Goal: Navigation & Orientation: Go to known website

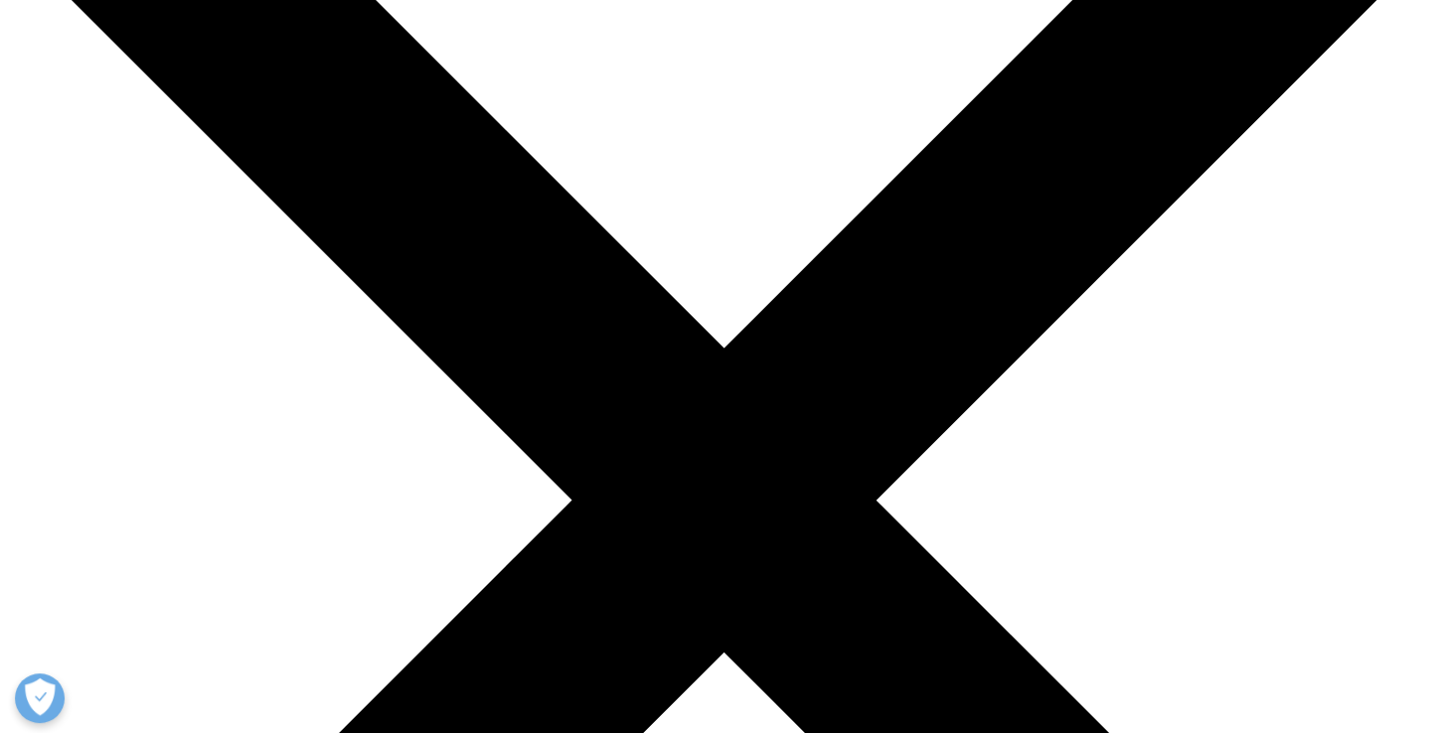
scroll to position [199, 0]
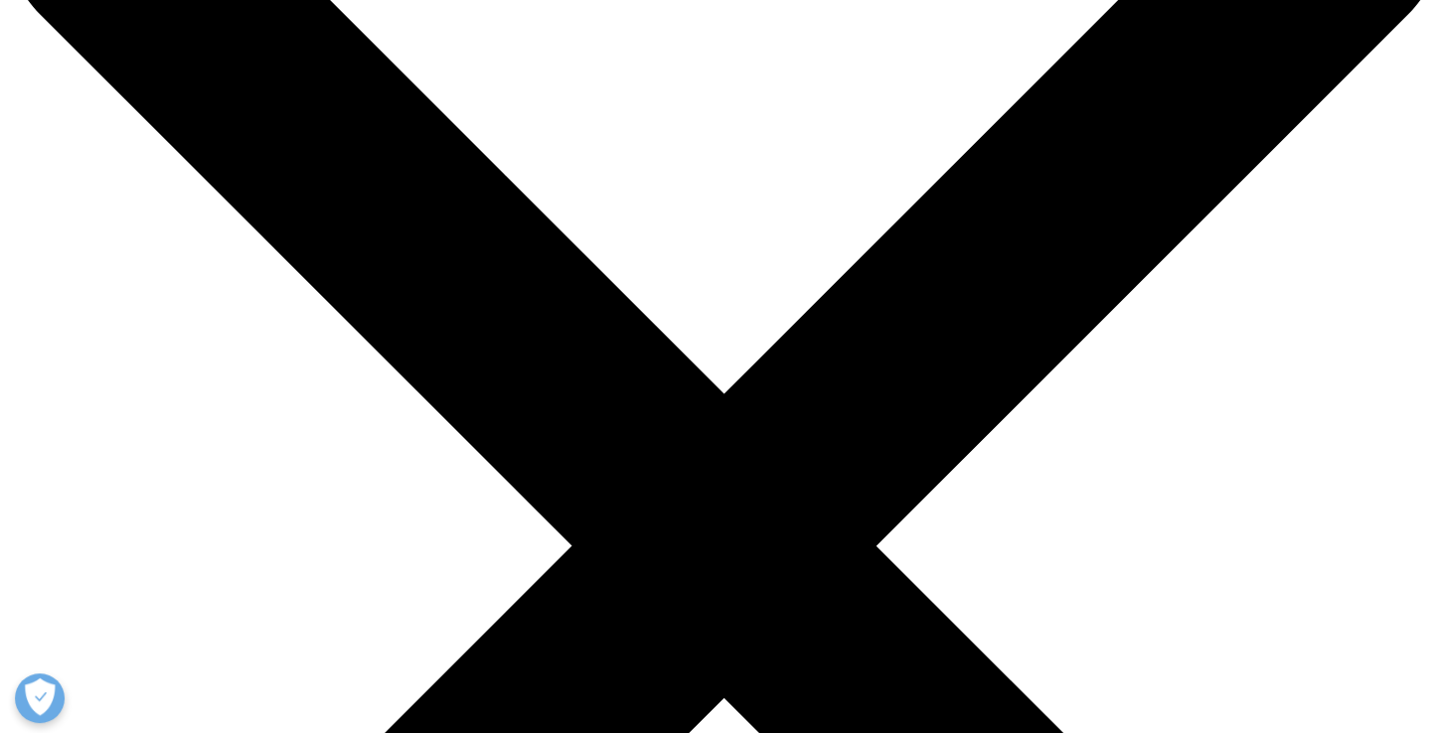
checkbox input "true"
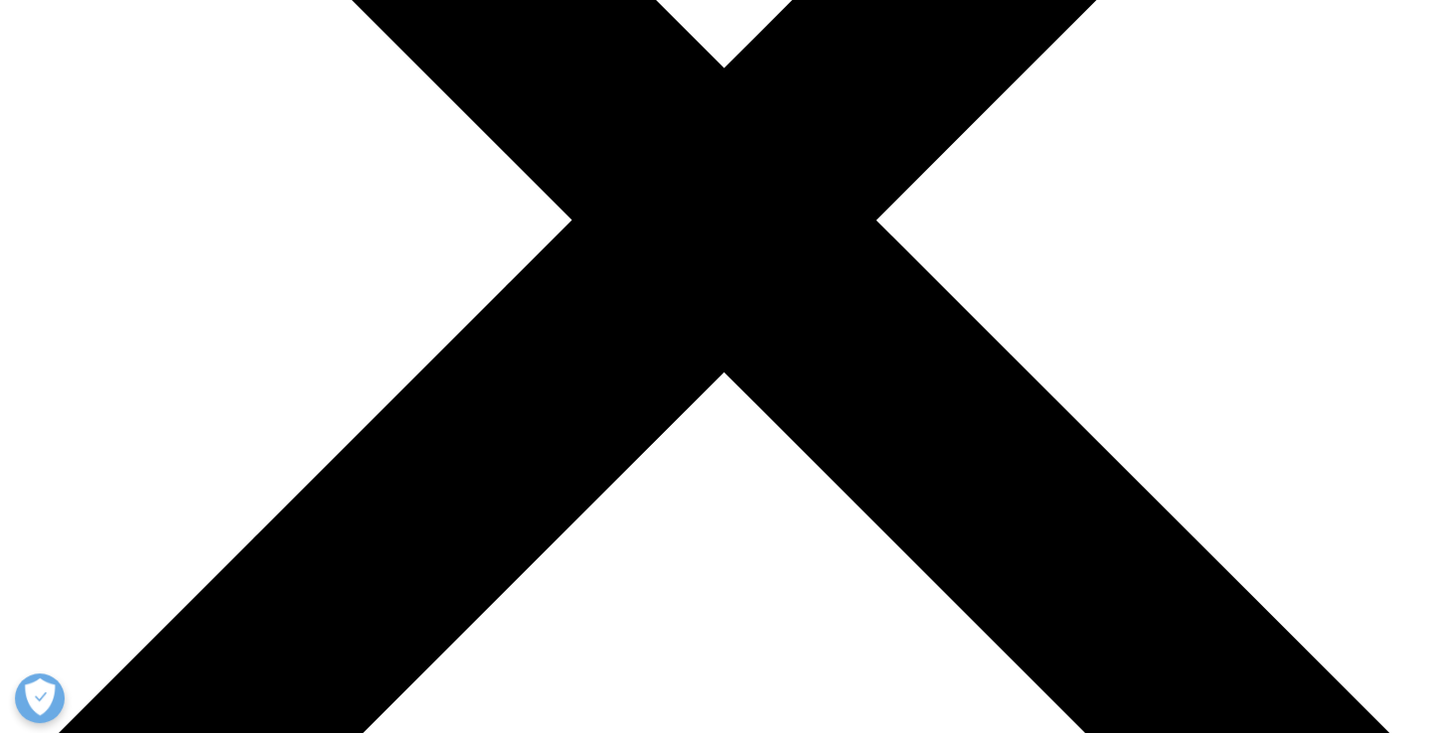
scroll to position [497, 0]
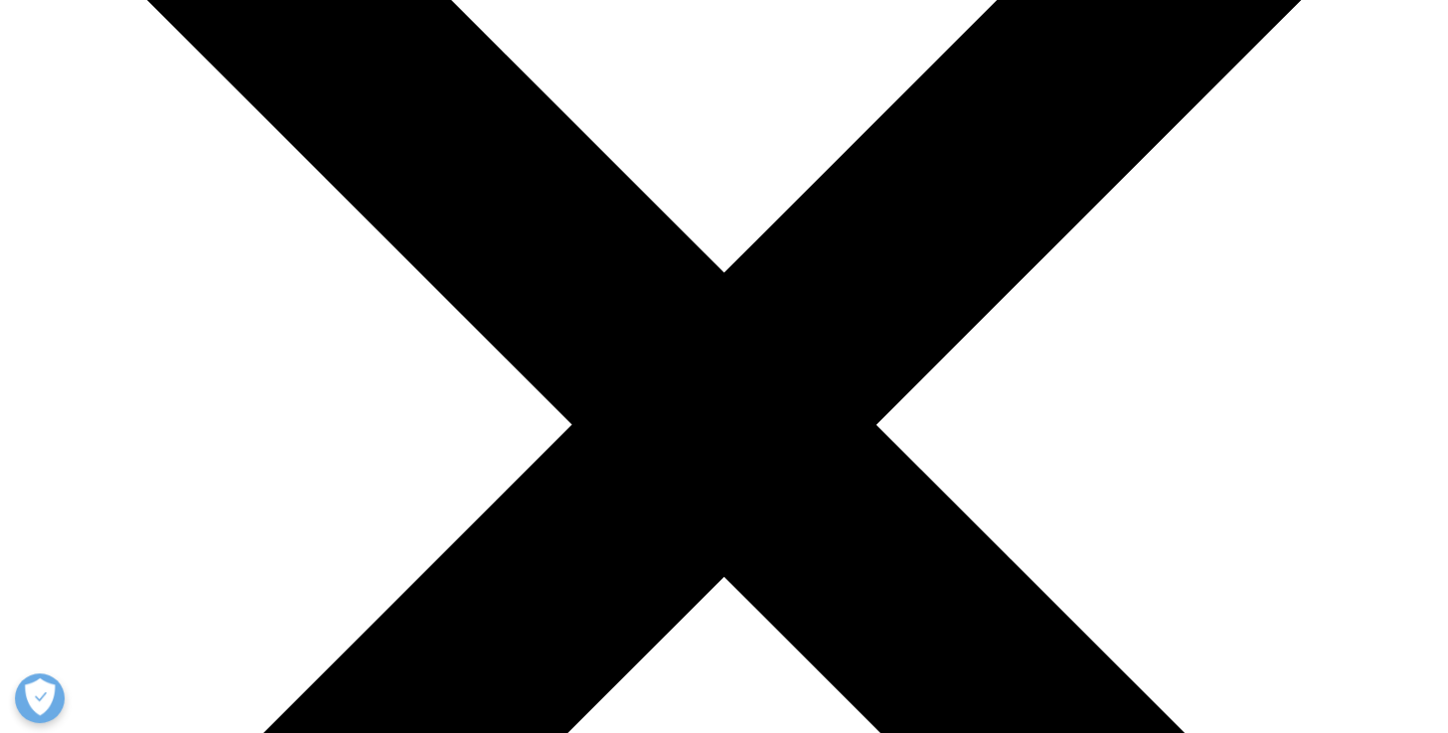
scroll to position [397, 0]
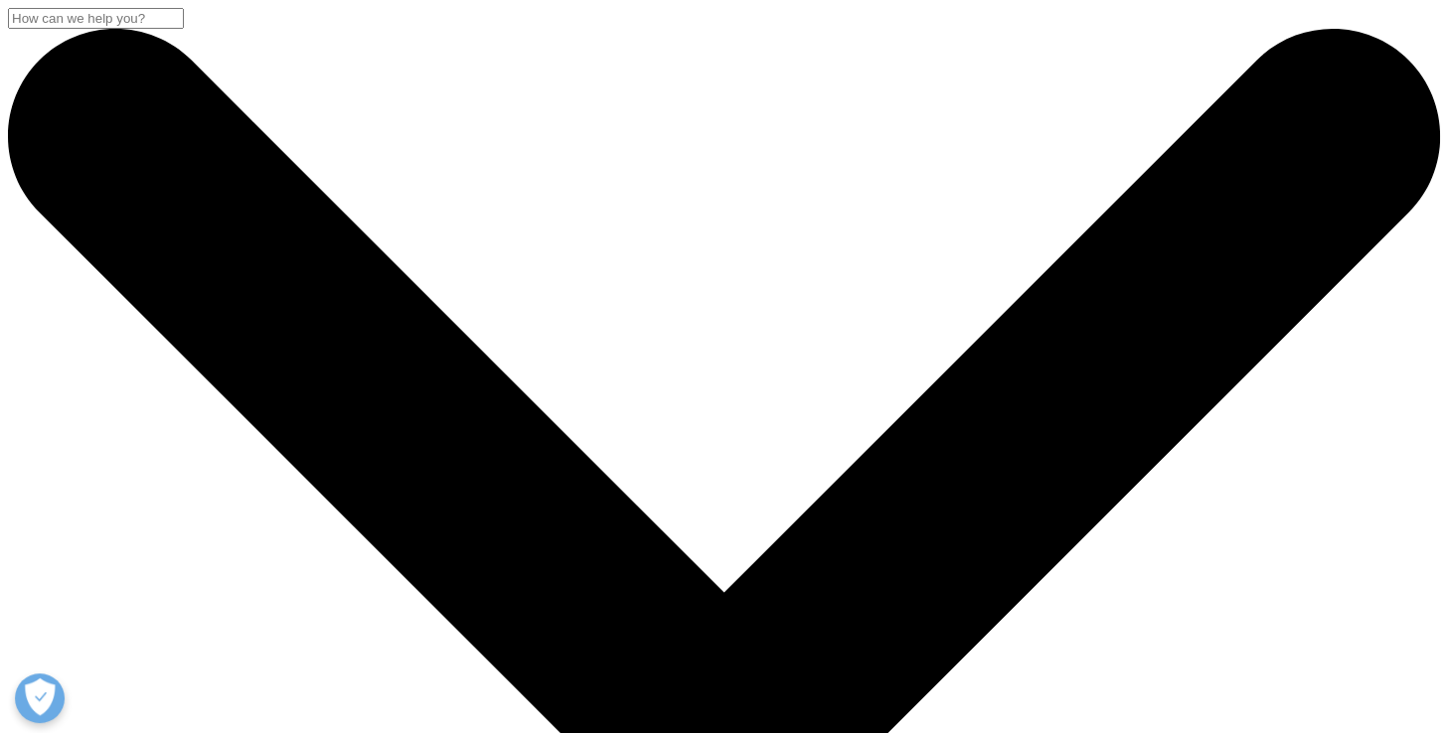
drag, startPoint x: 473, startPoint y: 426, endPoint x: 472, endPoint y: 449, distance: 22.9
checkbox input "true"
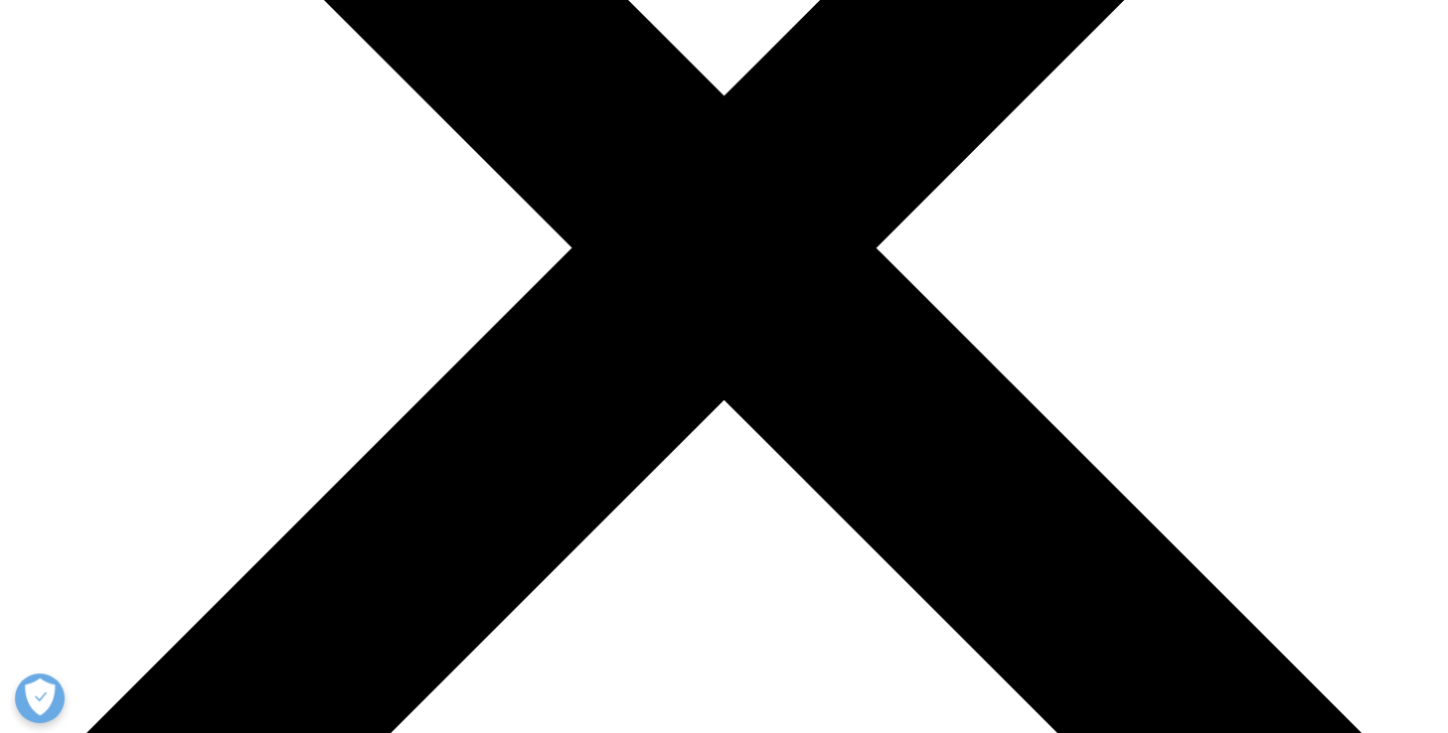
scroll to position [99, 0]
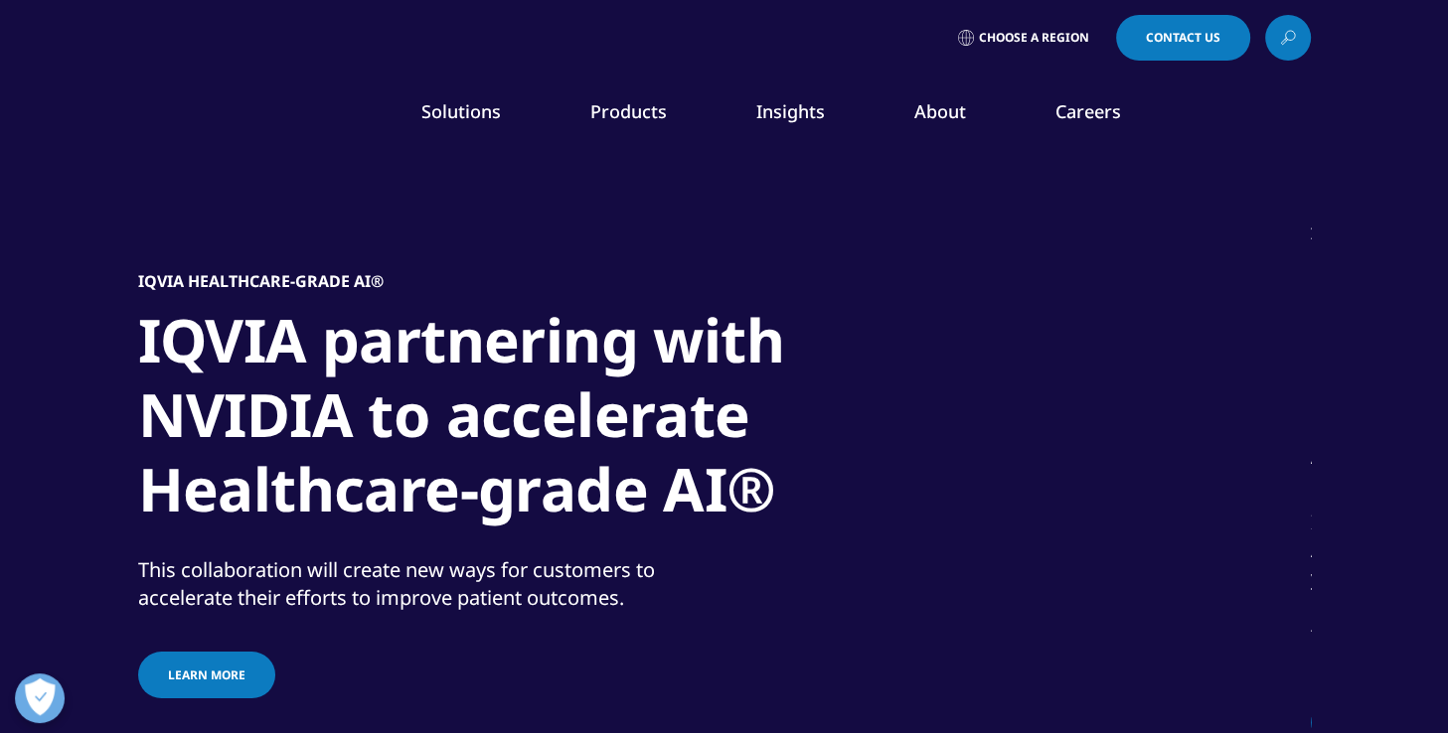
scroll to position [99, 0]
